Goal: Information Seeking & Learning: Learn about a topic

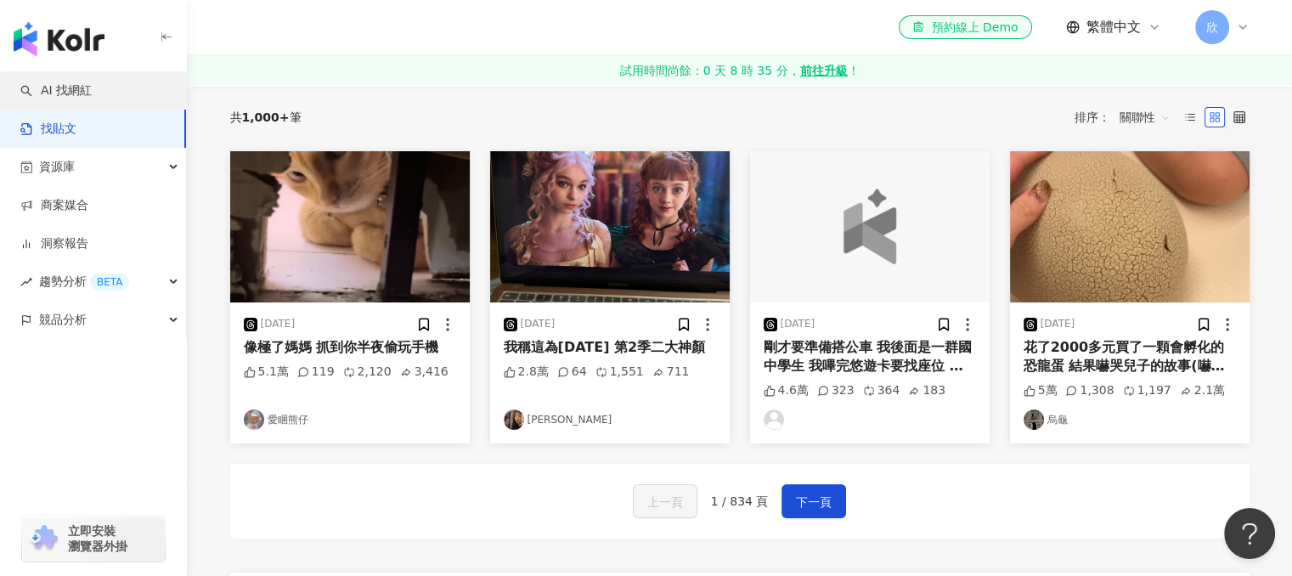
click at [92, 93] on link "AI 找網紅" at bounding box center [55, 90] width 71 height 17
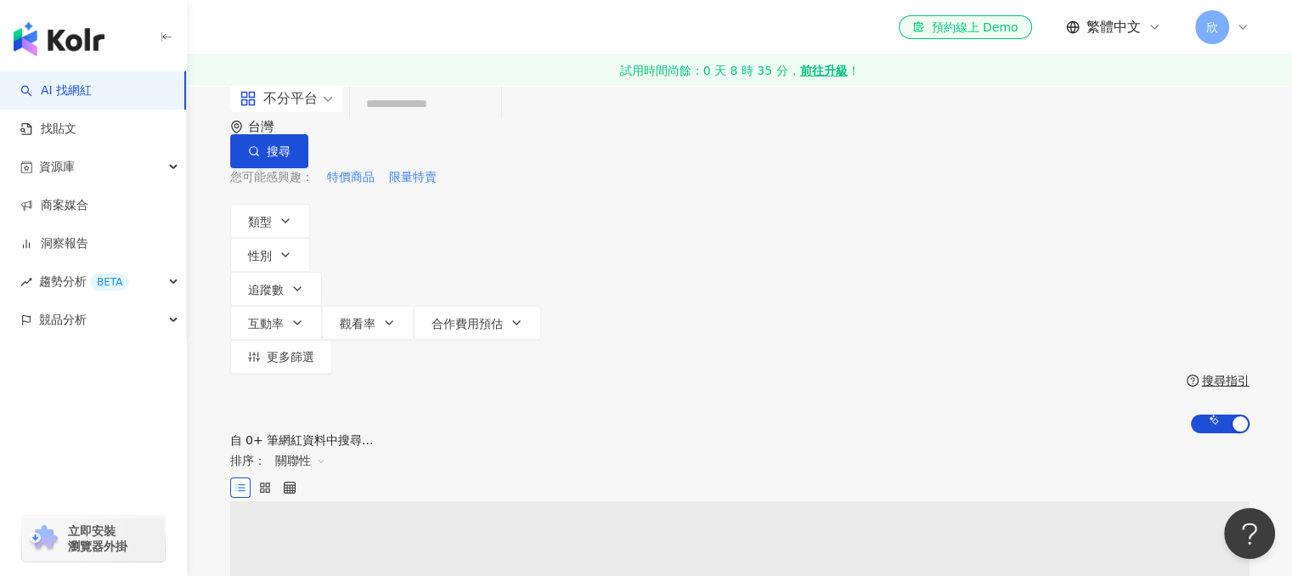
click at [494, 120] on input "search" at bounding box center [426, 103] width 138 height 32
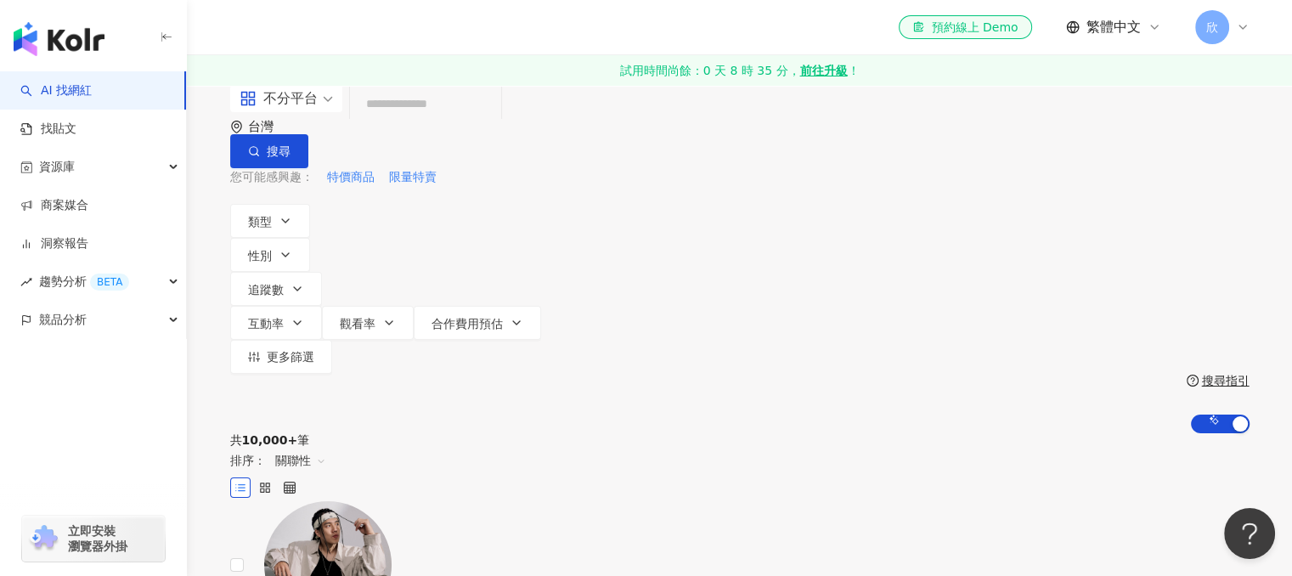
click at [447, 120] on input "search" at bounding box center [426, 103] width 138 height 32
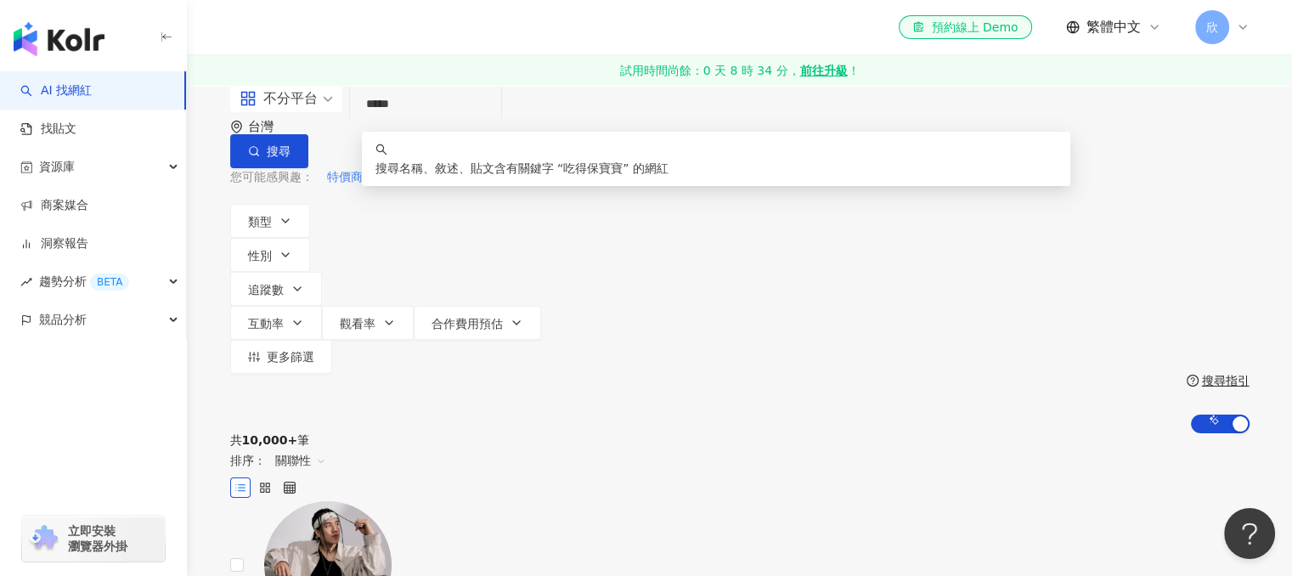
type input "*****"
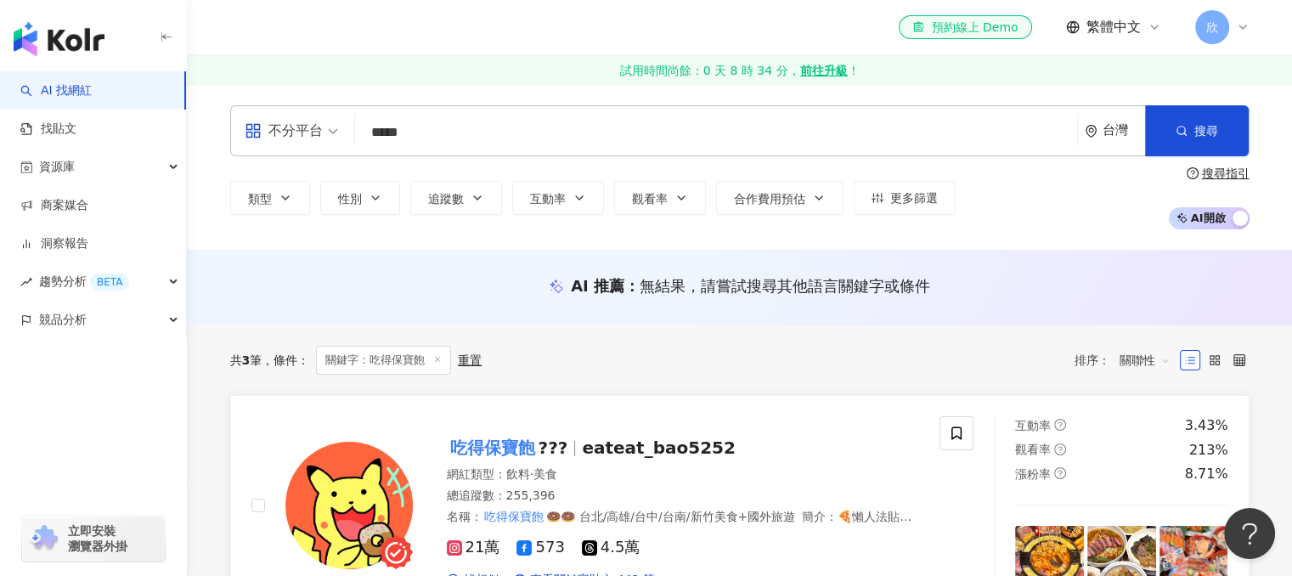
click at [526, 448] on mark "吃得保寶飽" at bounding box center [493, 447] width 92 height 27
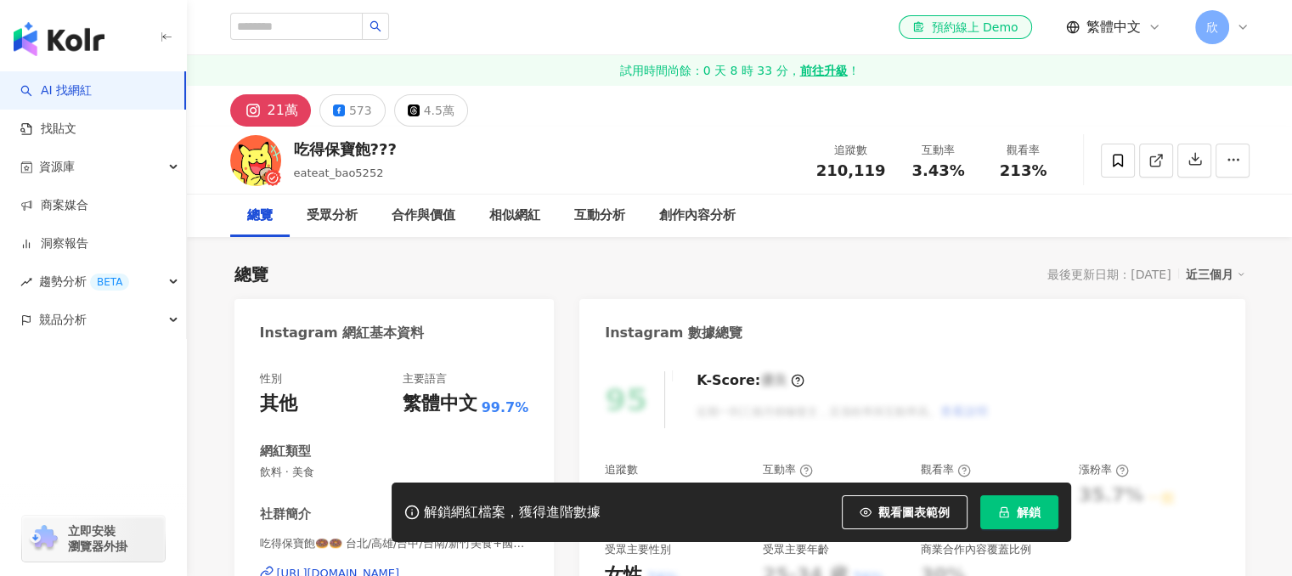
click at [1001, 507] on icon "lock" at bounding box center [1003, 512] width 9 height 11
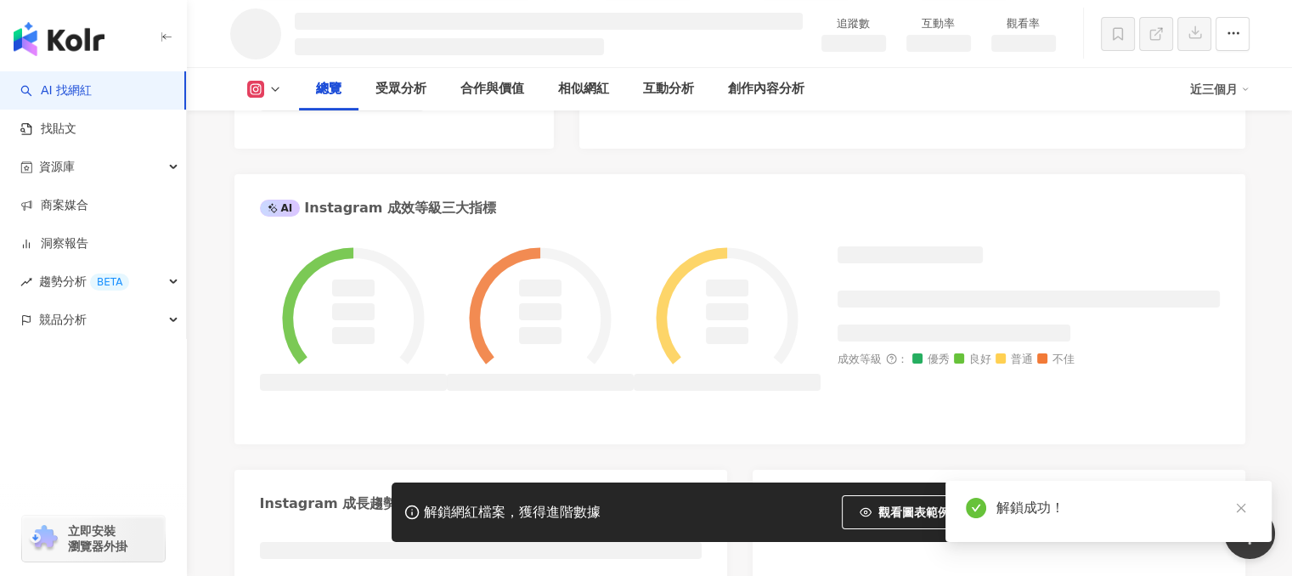
scroll to position [595, 0]
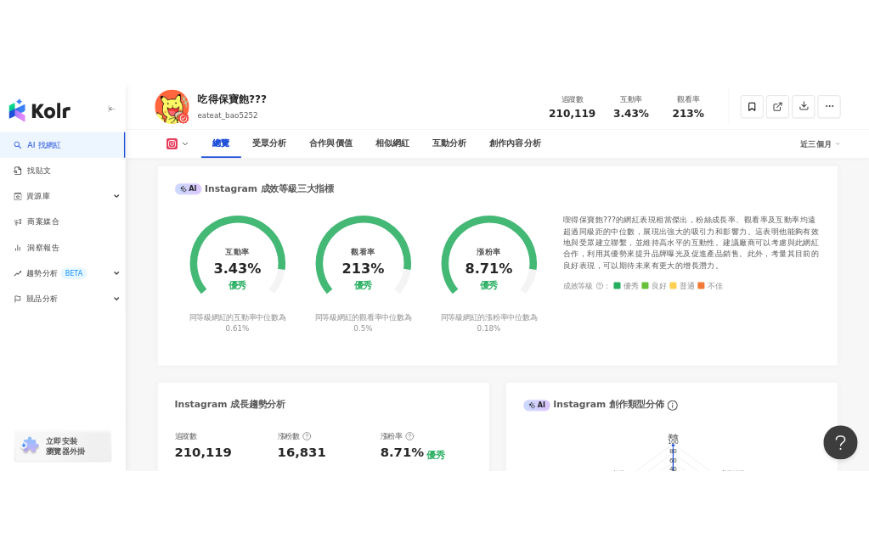
scroll to position [679, 0]
